Goal: Obtain resource: Download file/media

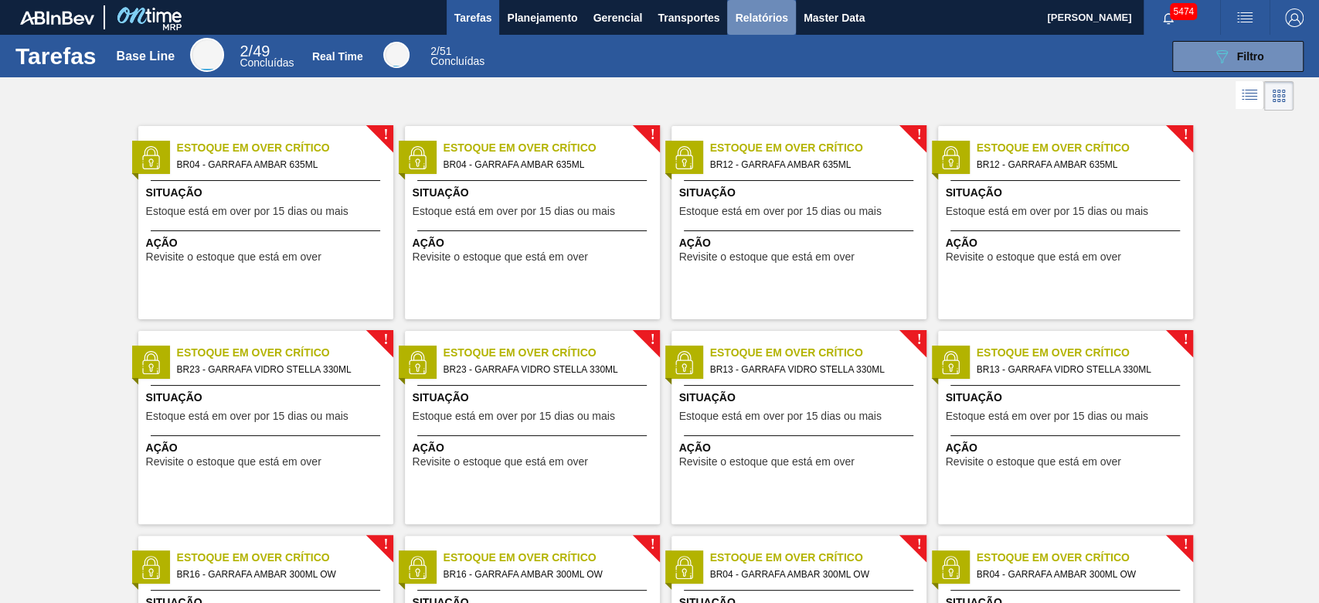
click at [770, 17] on span "Relatórios" at bounding box center [761, 17] width 53 height 19
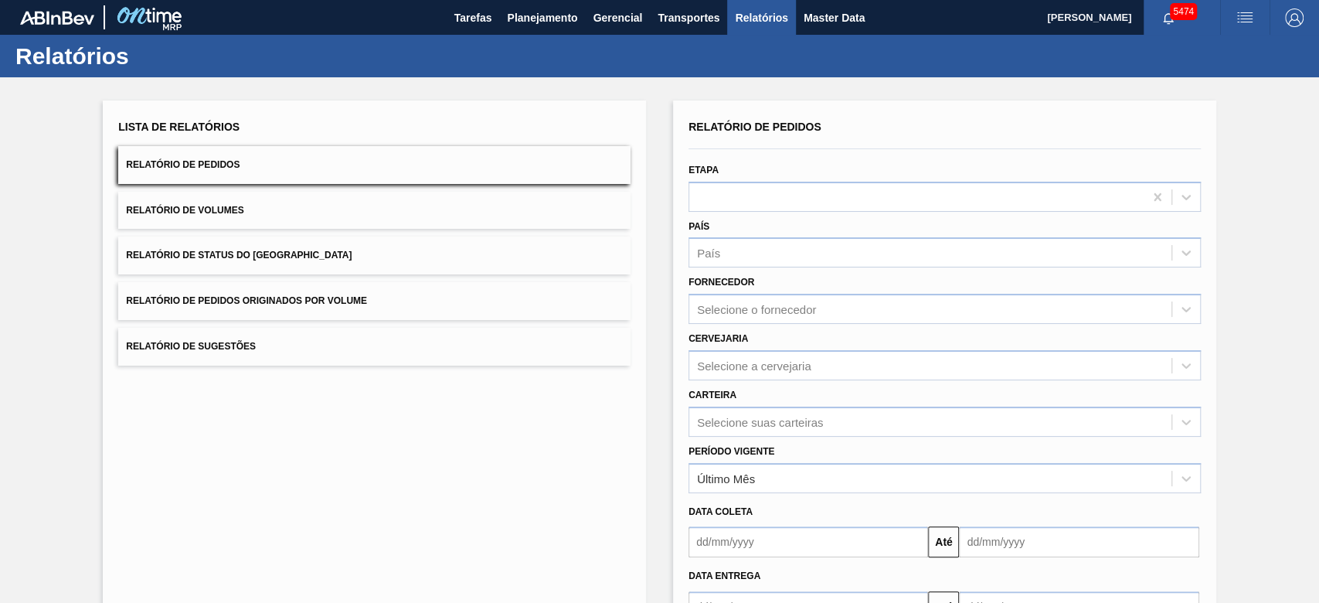
click at [332, 305] on span "Relatório de Pedidos Originados por Volume" at bounding box center [246, 300] width 241 height 11
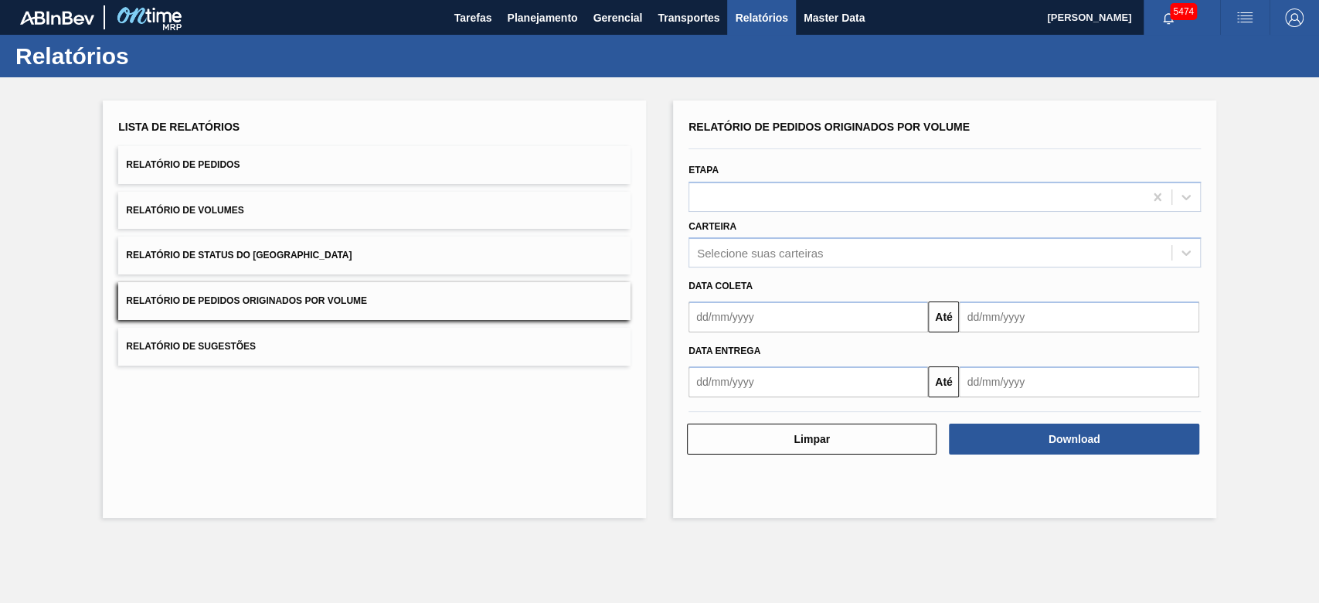
click at [313, 174] on button "Relatório de Pedidos" at bounding box center [374, 165] width 512 height 38
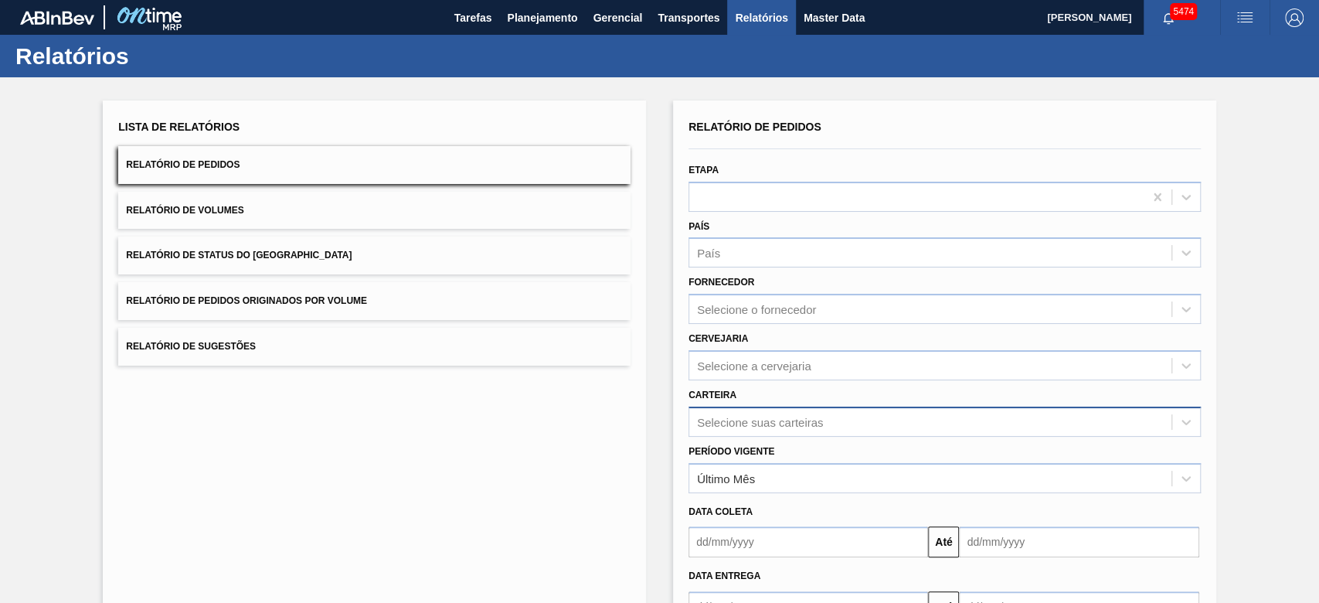
click at [760, 423] on div "Selecione suas carteiras" at bounding box center [944, 421] width 512 height 30
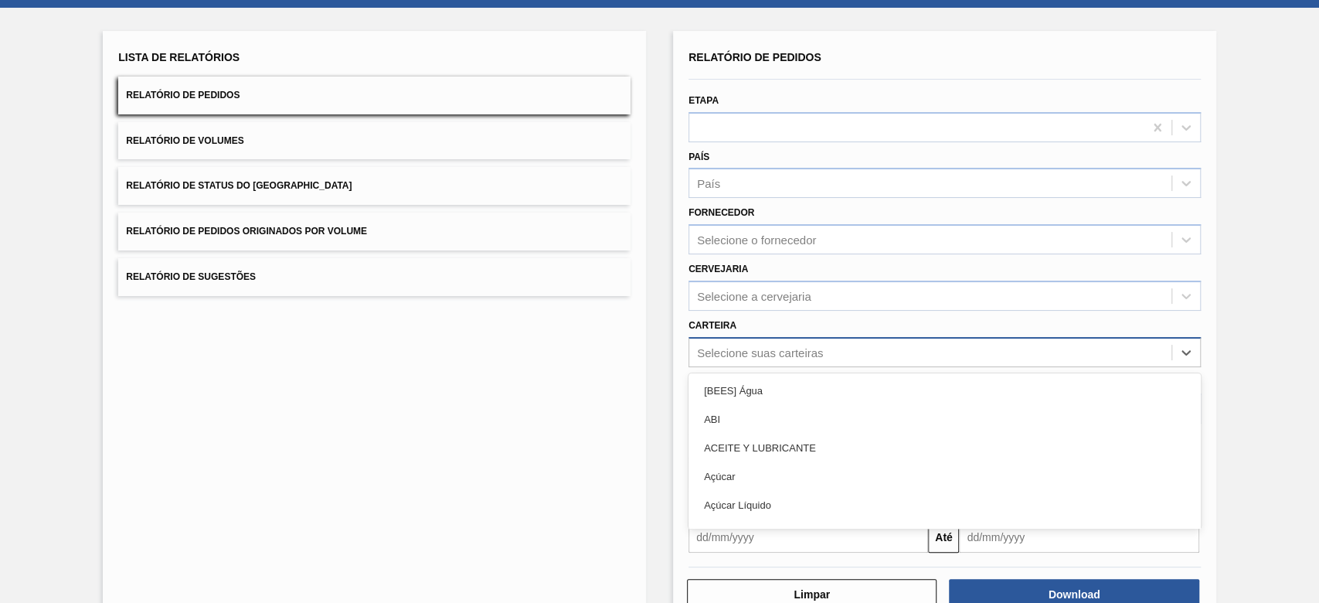
scroll to position [76, 0]
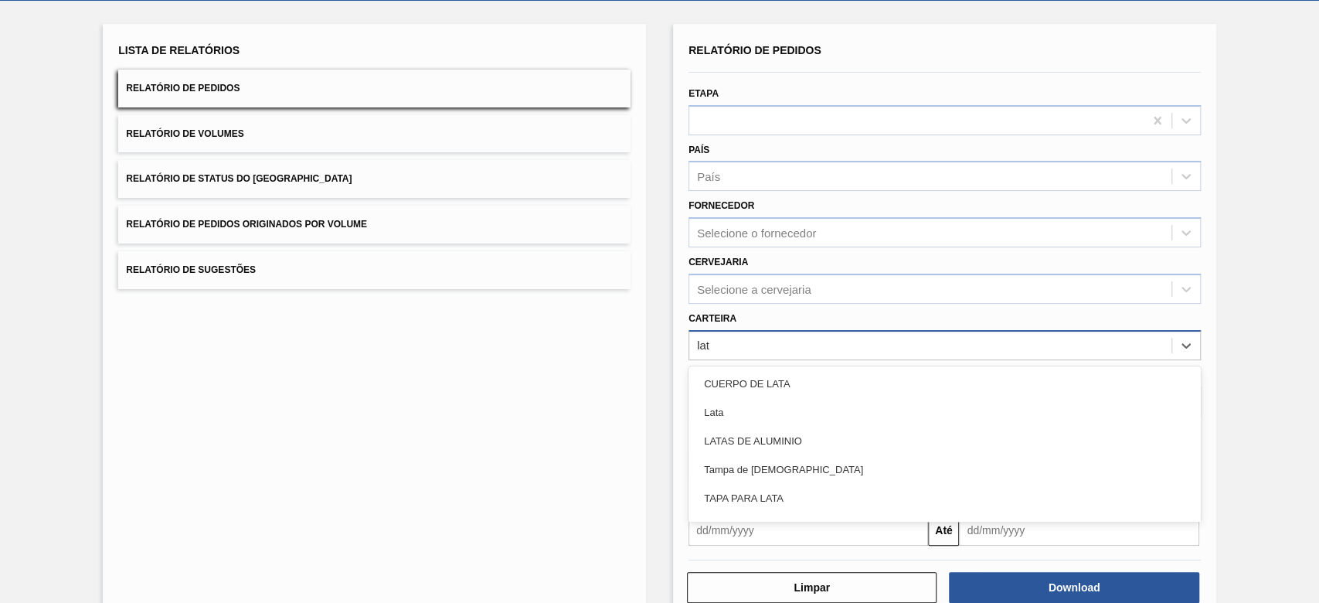
type input "lata"
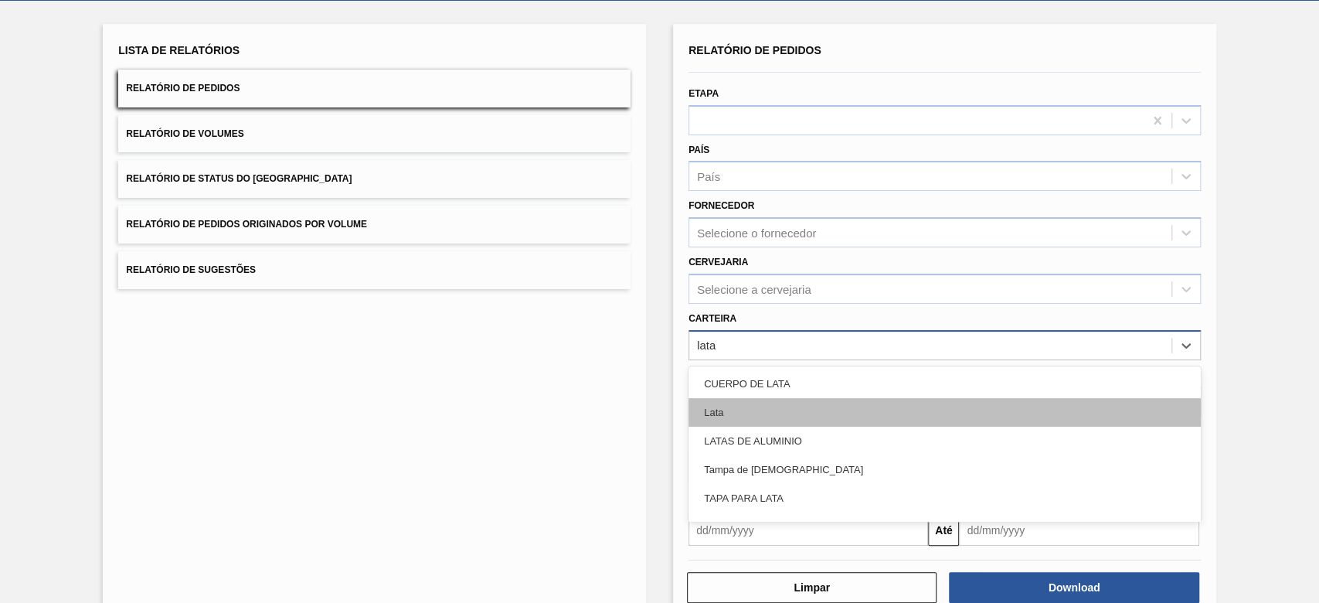
click at [754, 405] on div "Lata" at bounding box center [944, 412] width 512 height 29
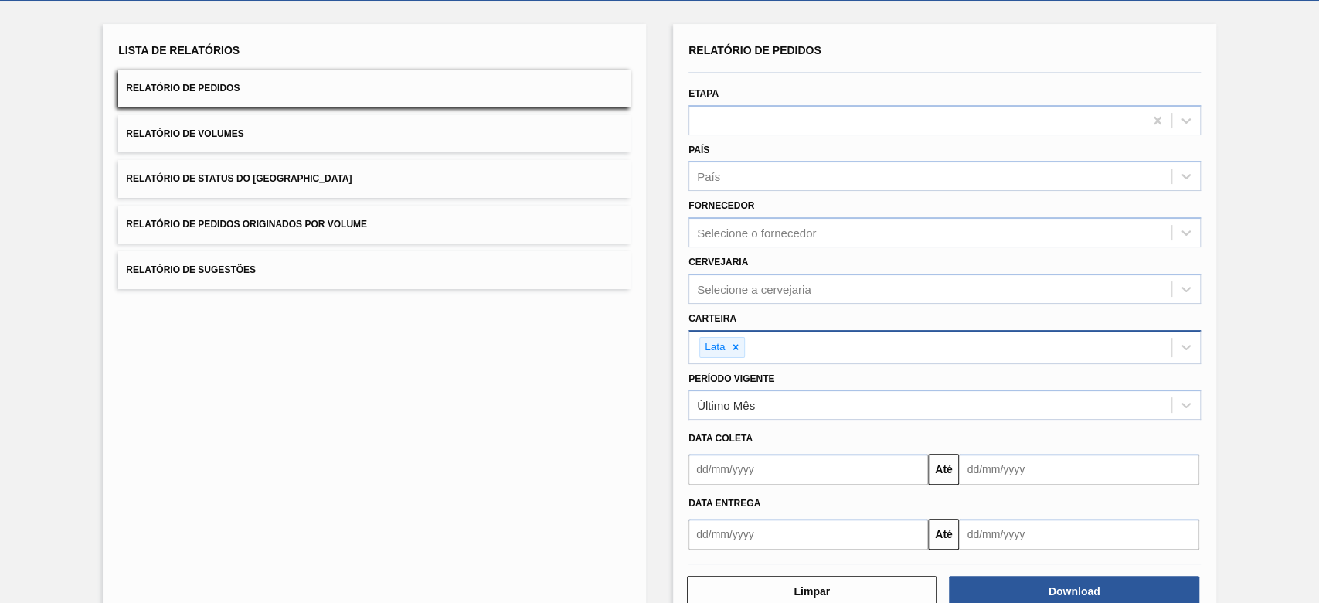
click at [318, 222] on span "Relatório de Pedidos Originados por Volume" at bounding box center [246, 224] width 241 height 11
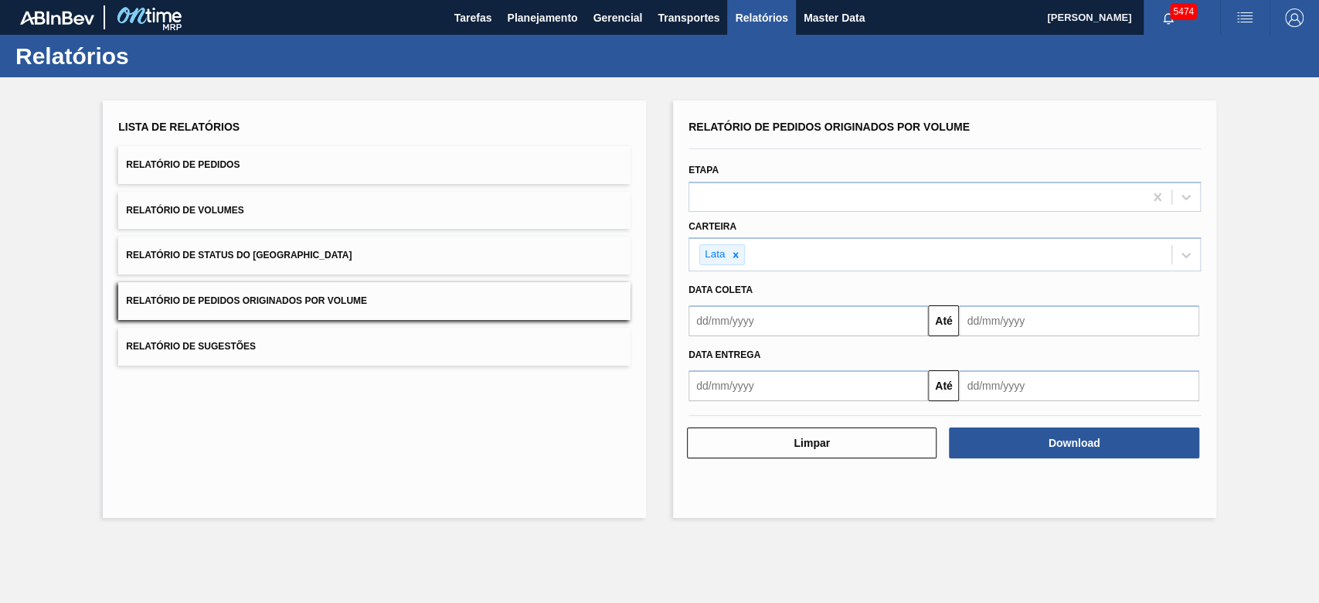
click at [753, 317] on input "text" at bounding box center [807, 320] width 239 height 31
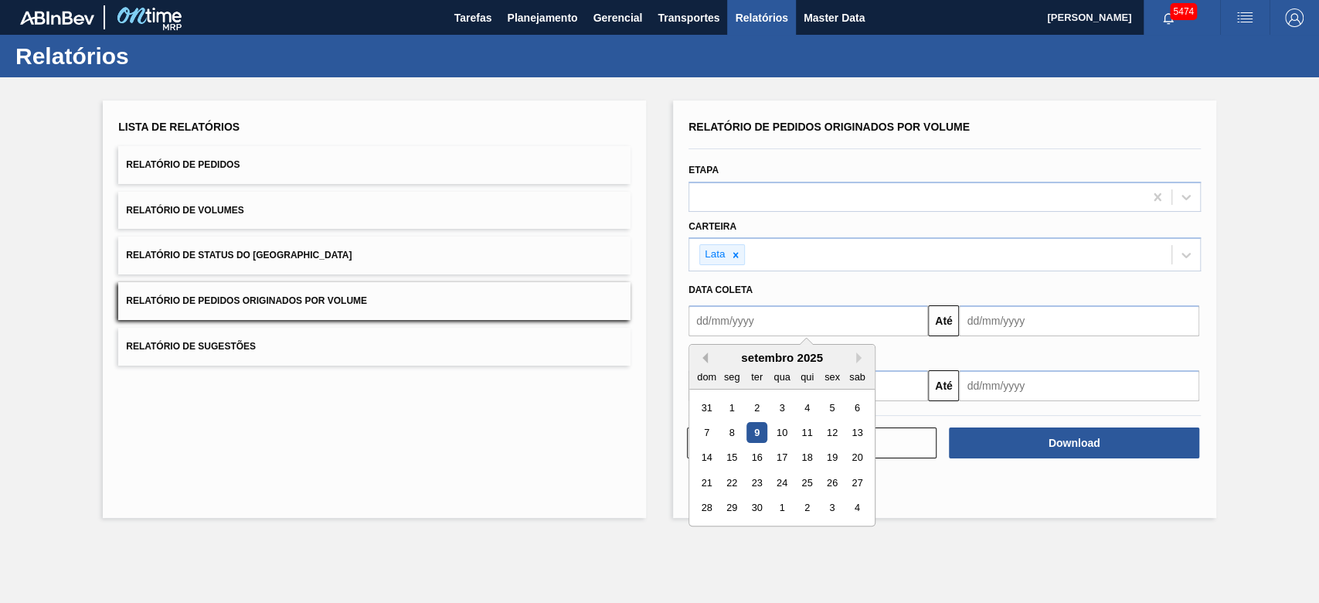
click at [706, 358] on button "Previous Month" at bounding box center [702, 357] width 11 height 11
click at [706, 359] on button "Previous Month" at bounding box center [702, 357] width 11 height 11
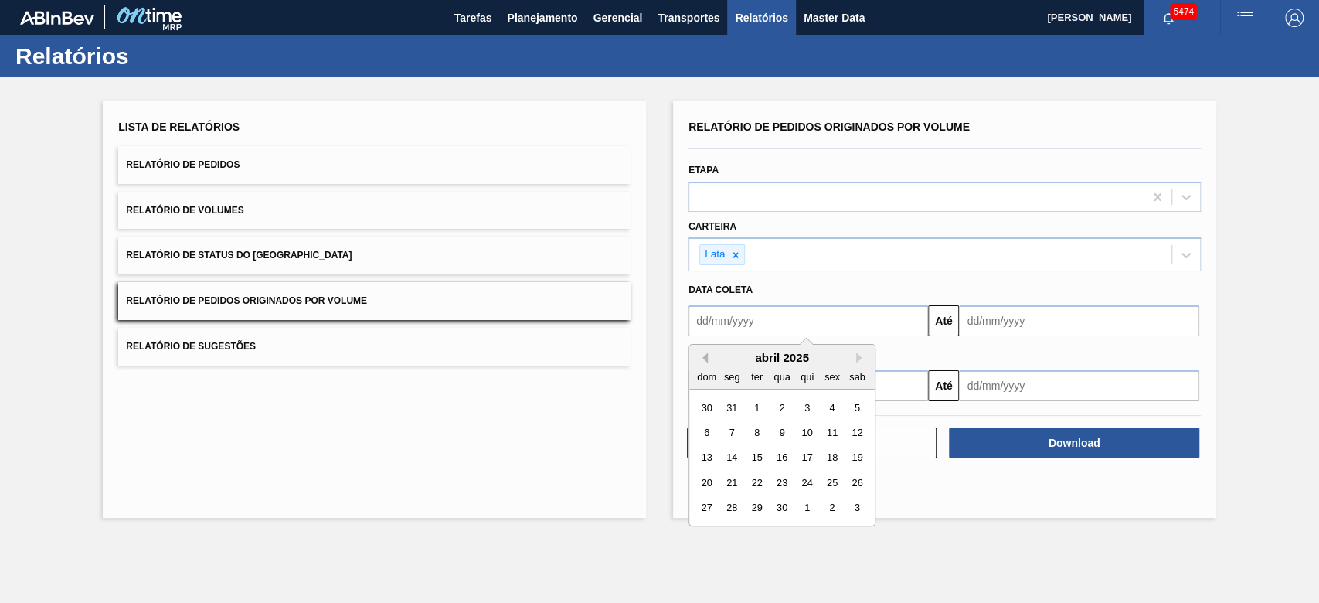
click at [706, 359] on button "Previous Month" at bounding box center [702, 357] width 11 height 11
click at [706, 360] on button "Previous Month" at bounding box center [702, 357] width 11 height 11
click at [783, 409] on div "1" at bounding box center [781, 407] width 21 height 21
type input "[DATE]"
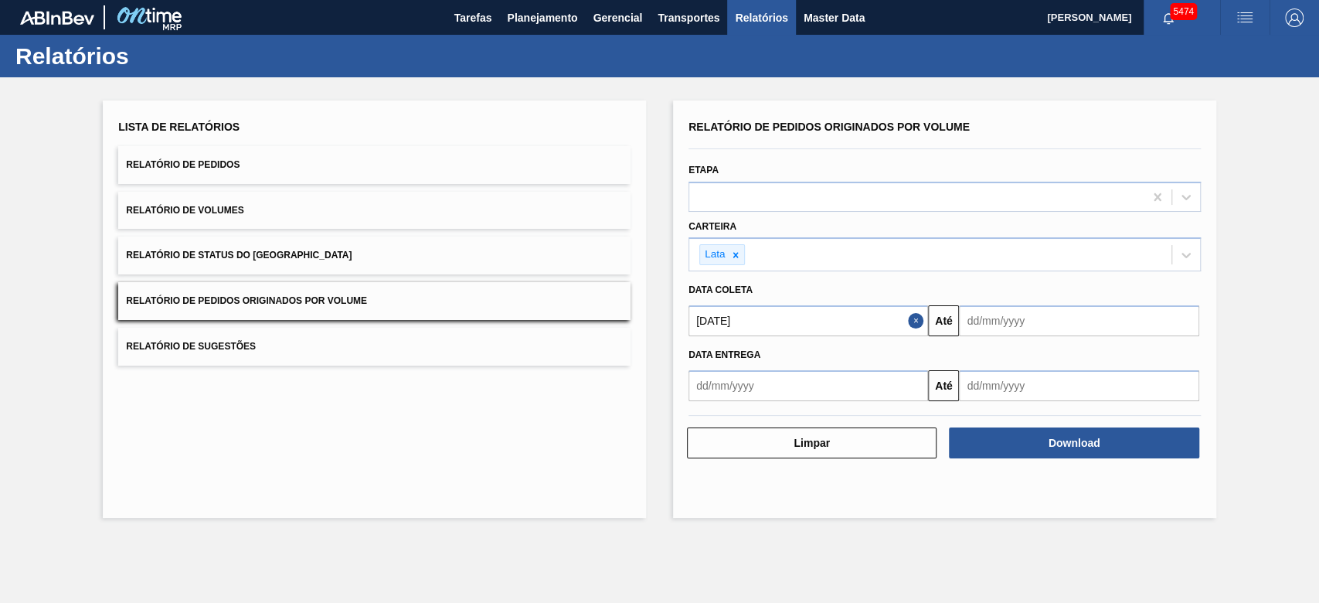
click at [1051, 324] on input "text" at bounding box center [1078, 320] width 239 height 31
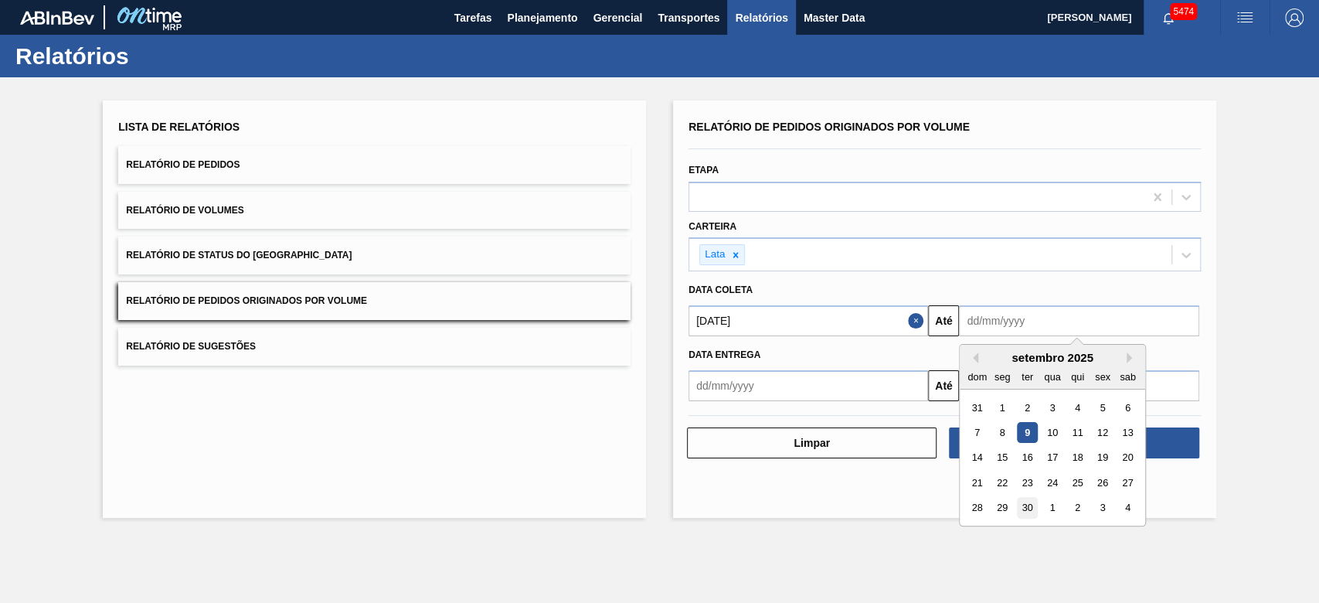
click at [1028, 507] on div "30" at bounding box center [1027, 508] width 21 height 21
type input "[DATE]"
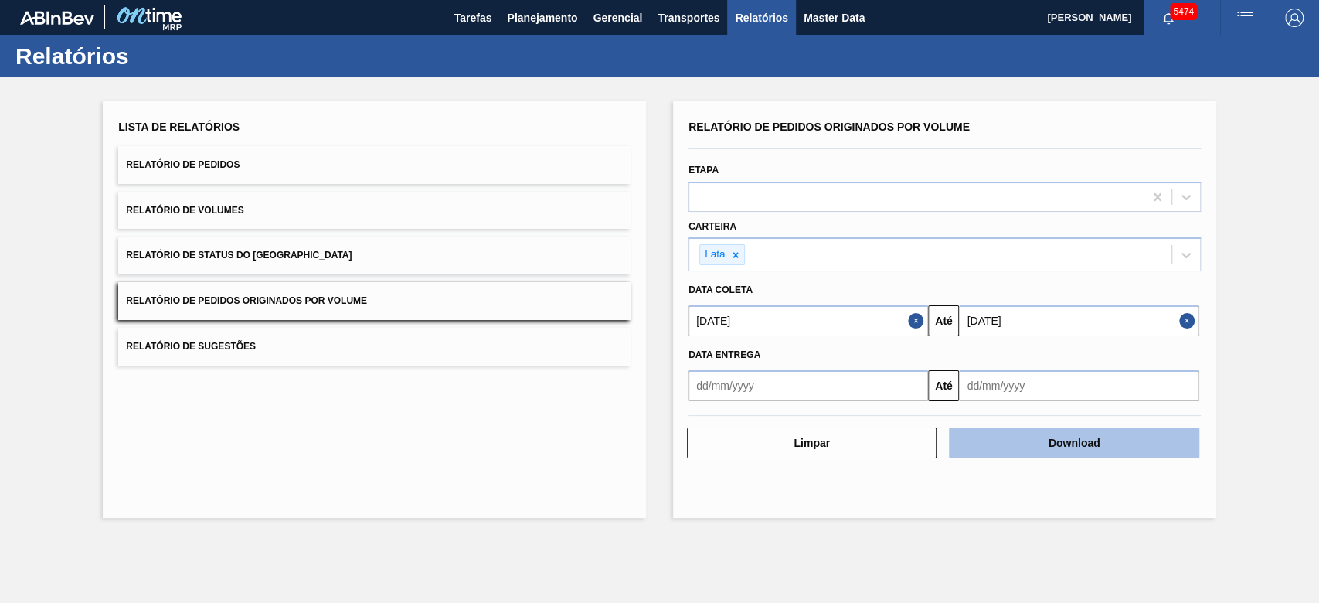
click at [1134, 443] on button "Download" at bounding box center [1074, 442] width 250 height 31
